Goal: Task Accomplishment & Management: Manage account settings

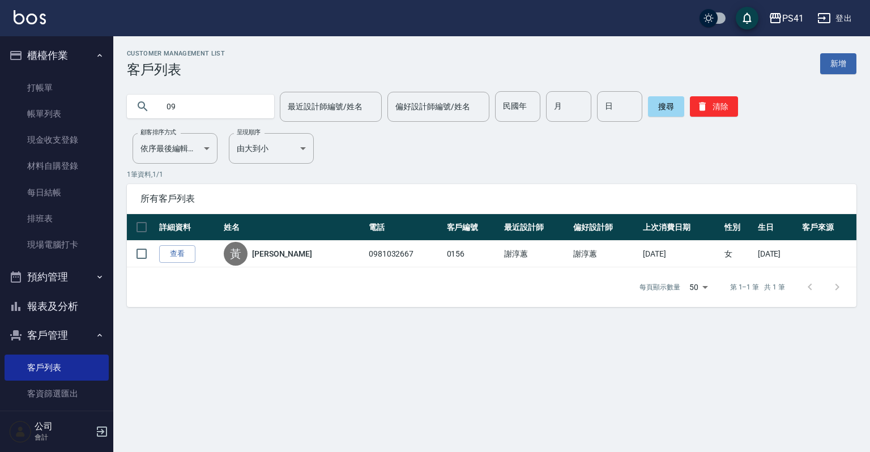
type input "0"
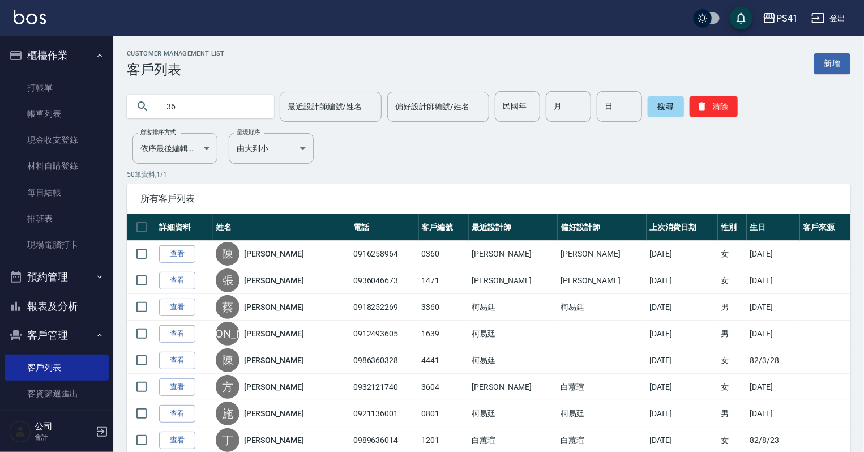
type input "3"
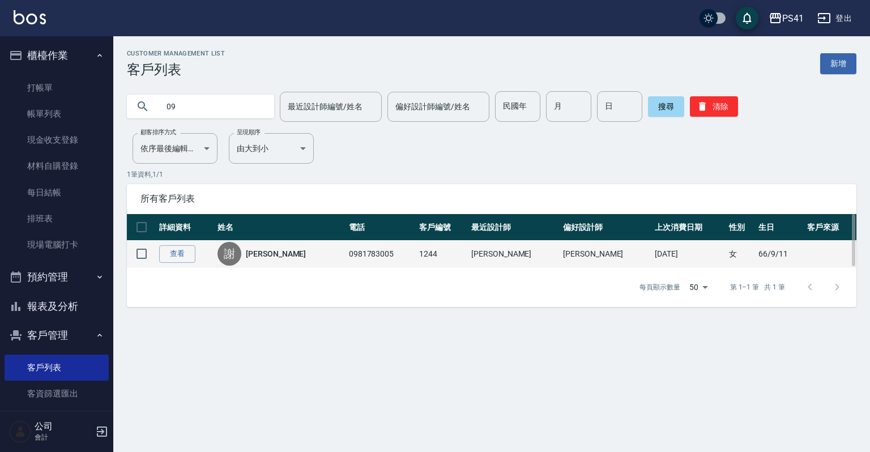
type input "0"
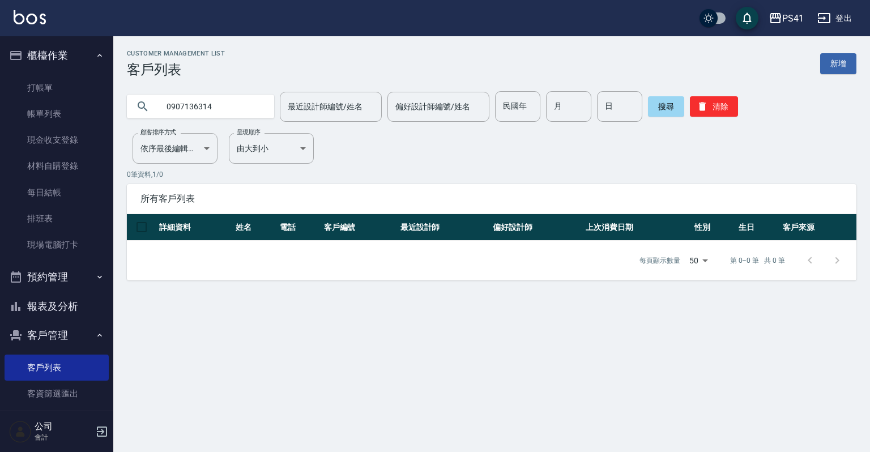
type input "0907136314"
click at [715, 113] on button "清除" at bounding box center [714, 106] width 48 height 20
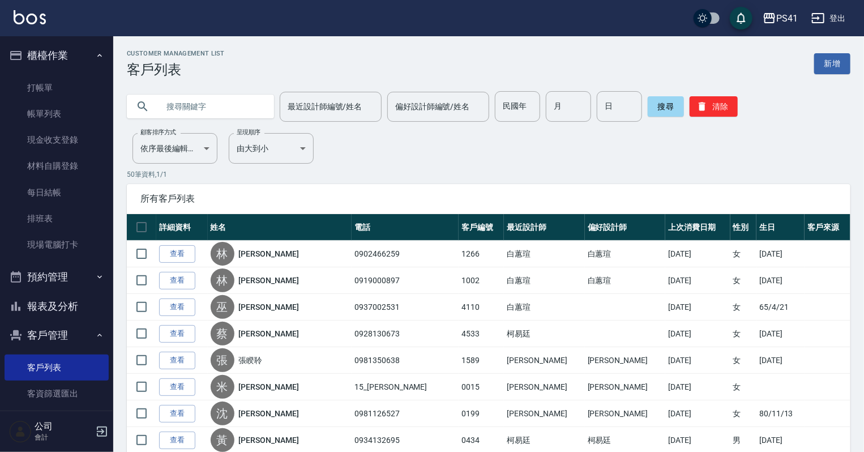
click at [225, 109] on input "text" at bounding box center [212, 106] width 106 height 31
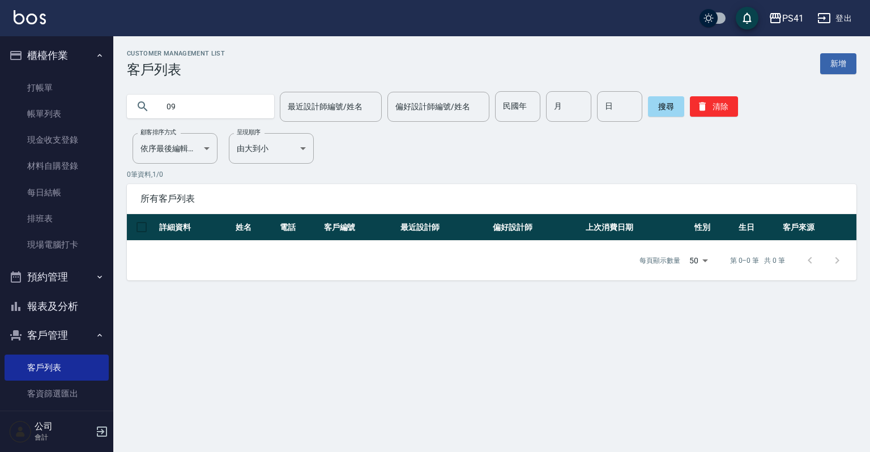
type input "0"
type input "[PERSON_NAME]"
type input "0"
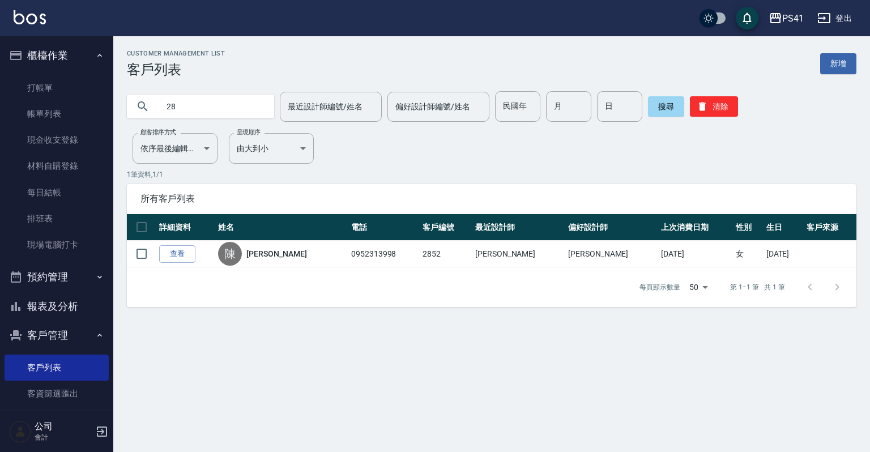
type input "2"
type input "ㄒ"
type input "0919557754"
